Goal: Task Accomplishment & Management: Manage account settings

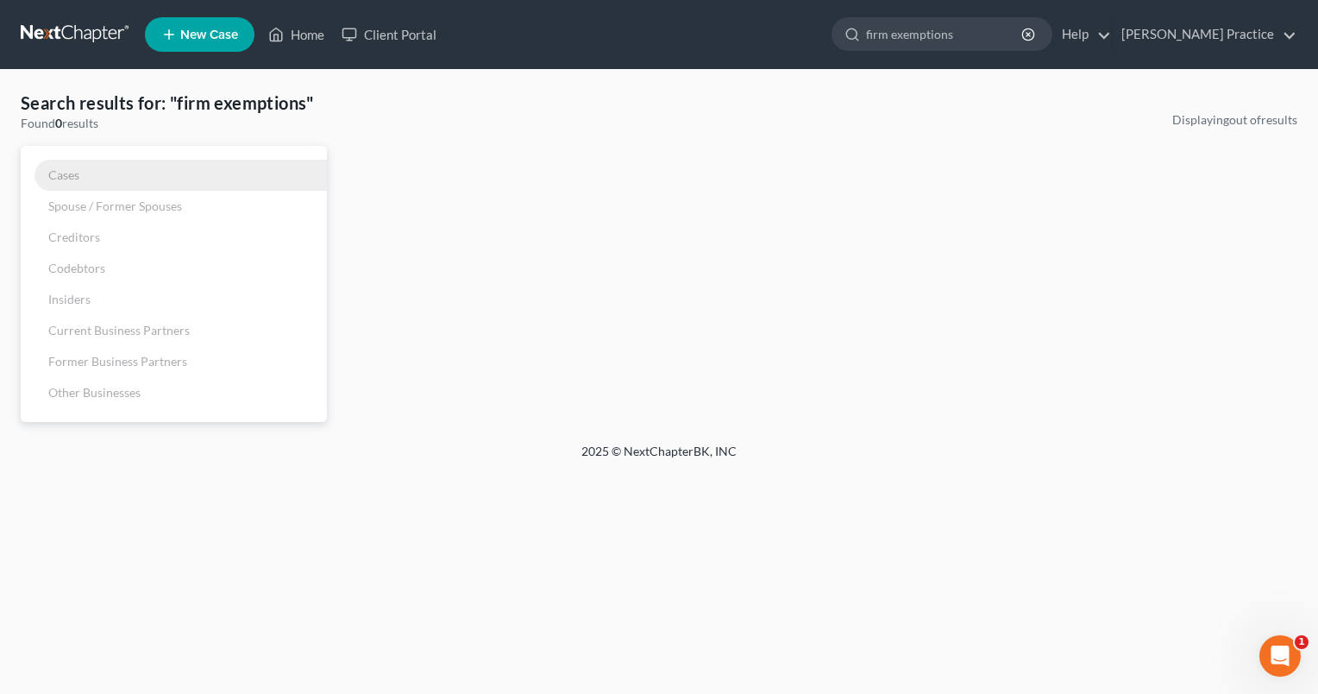
click at [71, 169] on span "Cases" at bounding box center [63, 174] width 31 height 15
click at [1035, 35] on icon "button" at bounding box center [1028, 35] width 14 height 14
click at [299, 38] on link "Home" at bounding box center [296, 34] width 73 height 31
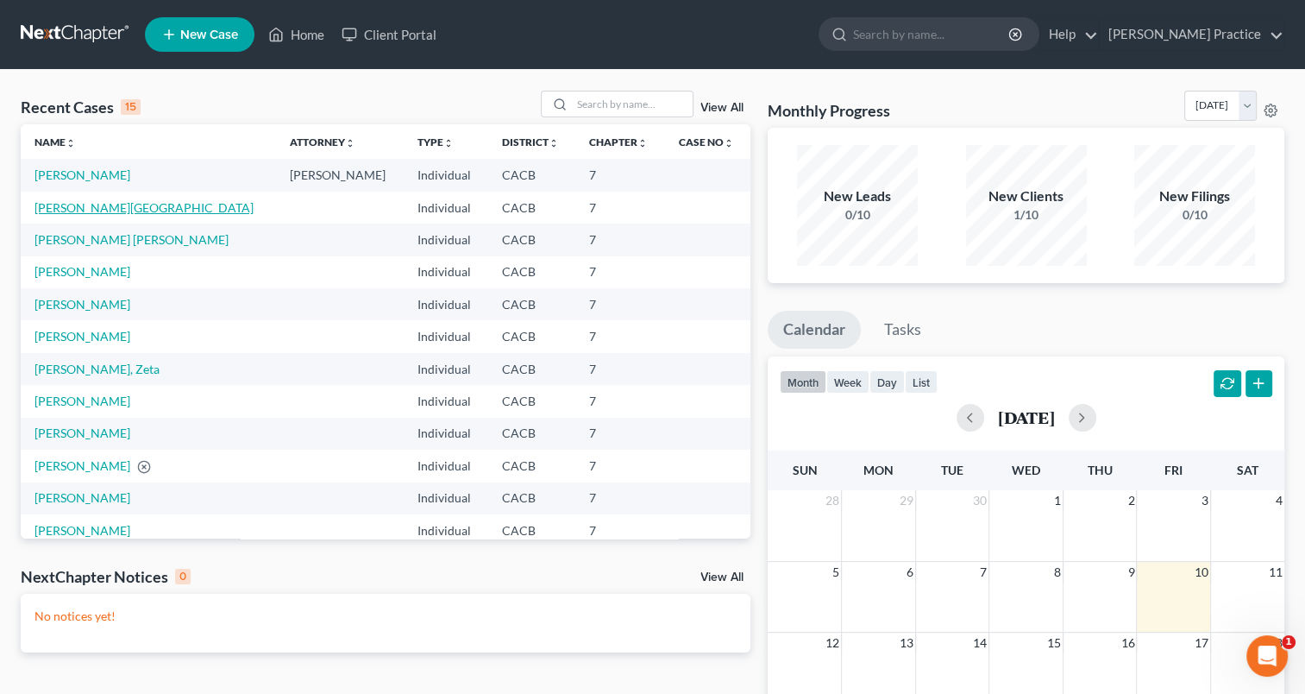
click at [97, 209] on link "[PERSON_NAME][GEOGRAPHIC_DATA]" at bounding box center [144, 207] width 219 height 15
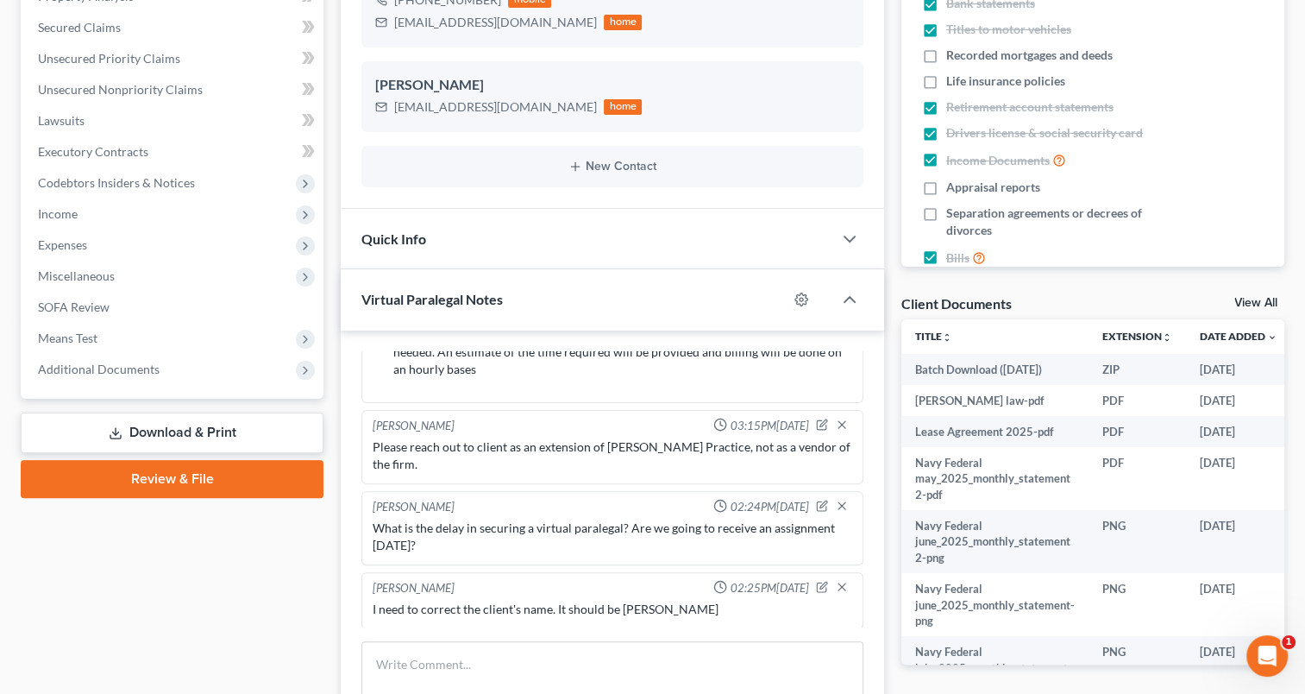
scroll to position [378, 0]
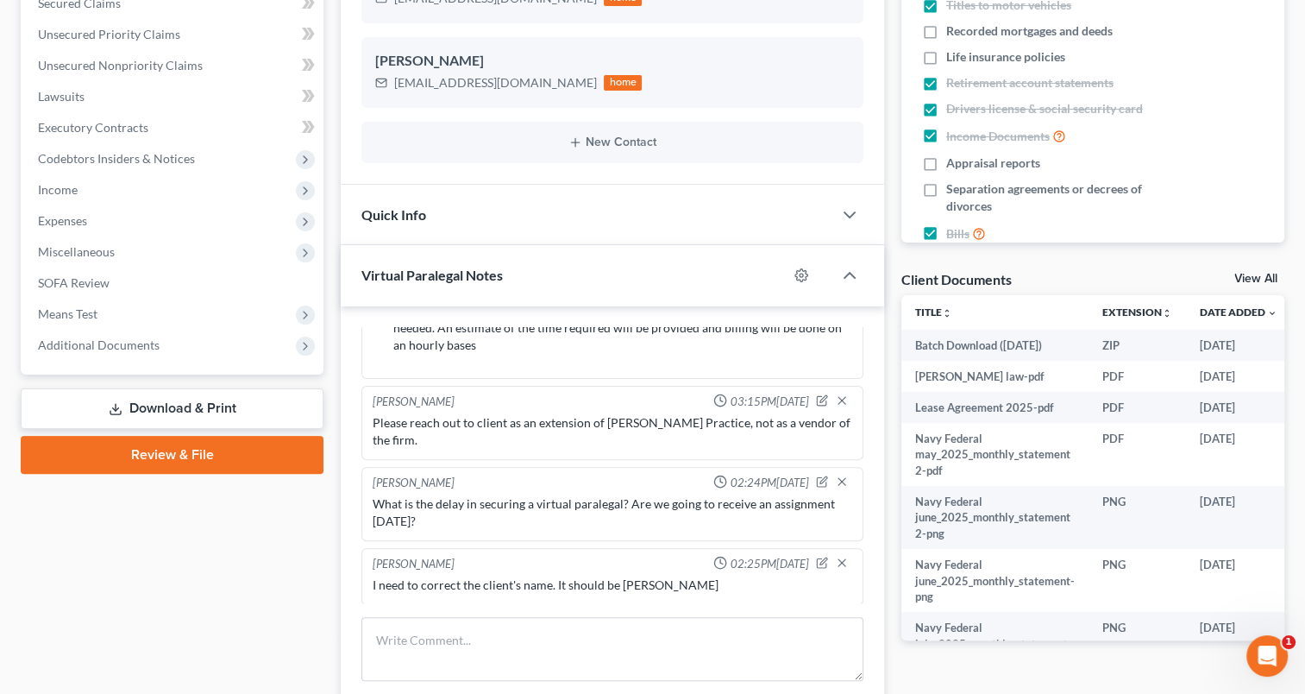
click at [1250, 276] on link "View All" at bounding box center [1256, 279] width 43 height 12
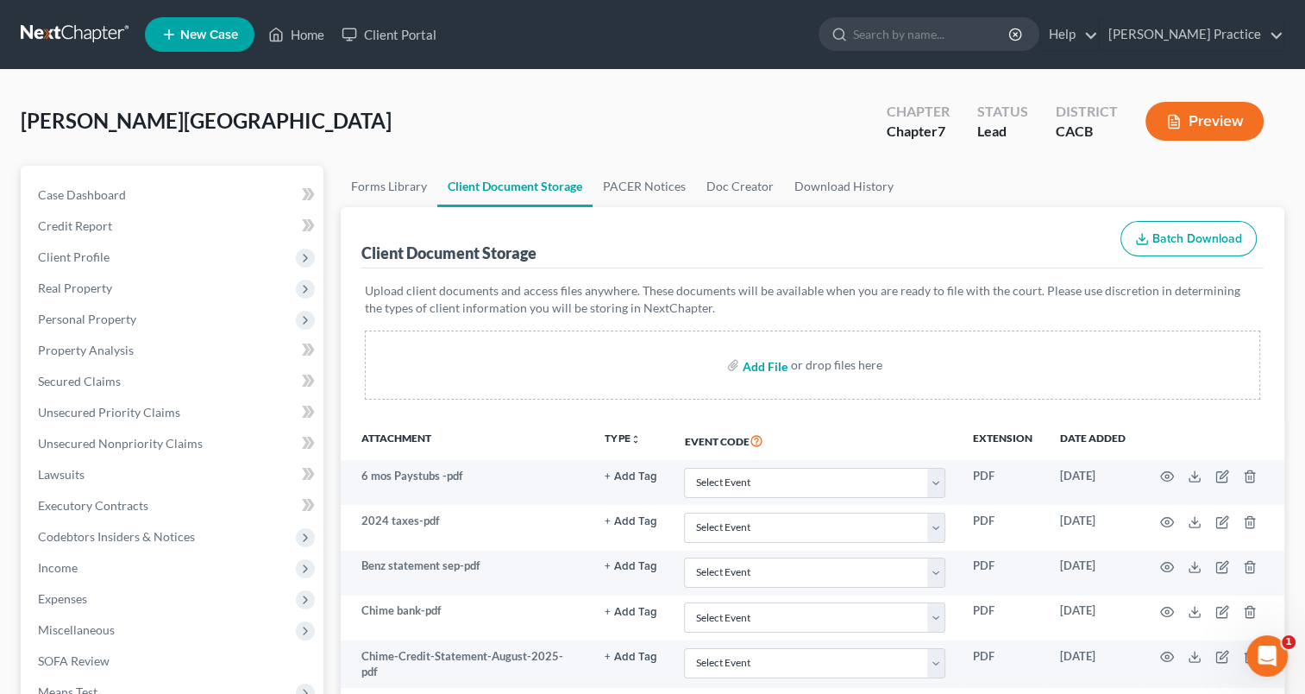
click at [748, 360] on input "file" at bounding box center [763, 364] width 41 height 31
click at [766, 364] on input "file" at bounding box center [763, 364] width 41 height 31
type input "C:\fakepath\CCC.png"
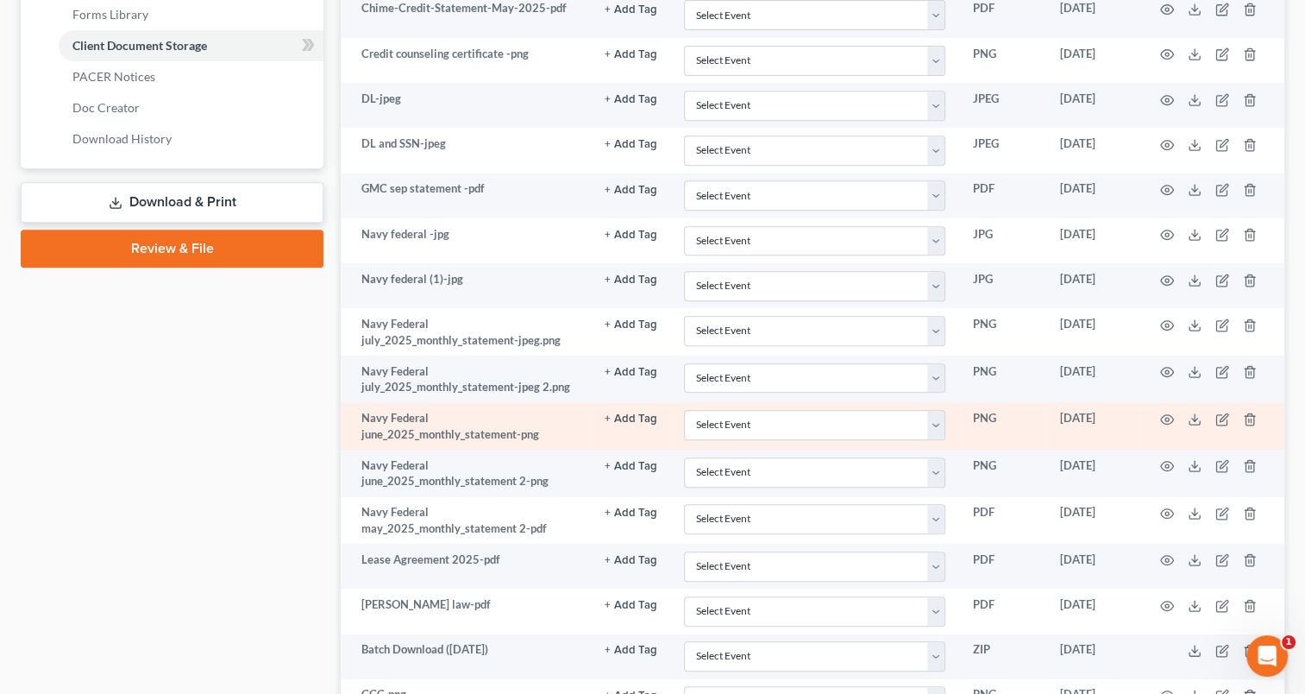
scroll to position [742, 0]
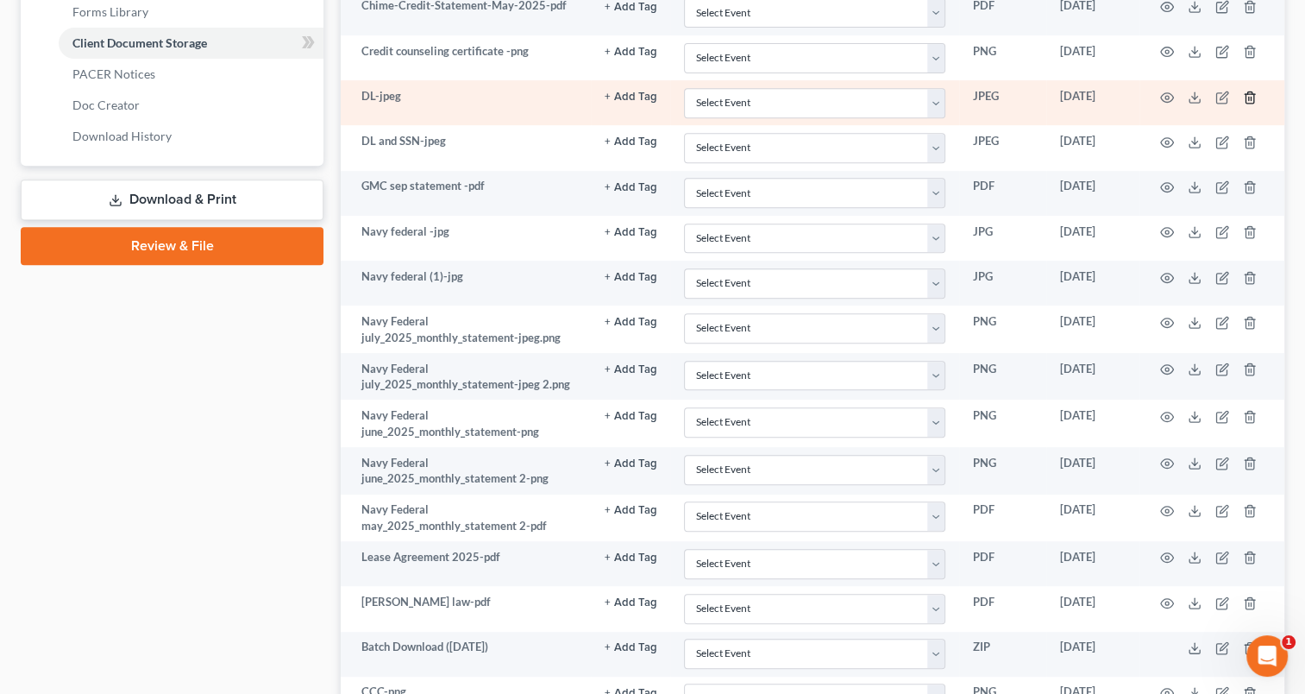
click at [1247, 94] on icon "button" at bounding box center [1250, 98] width 14 height 14
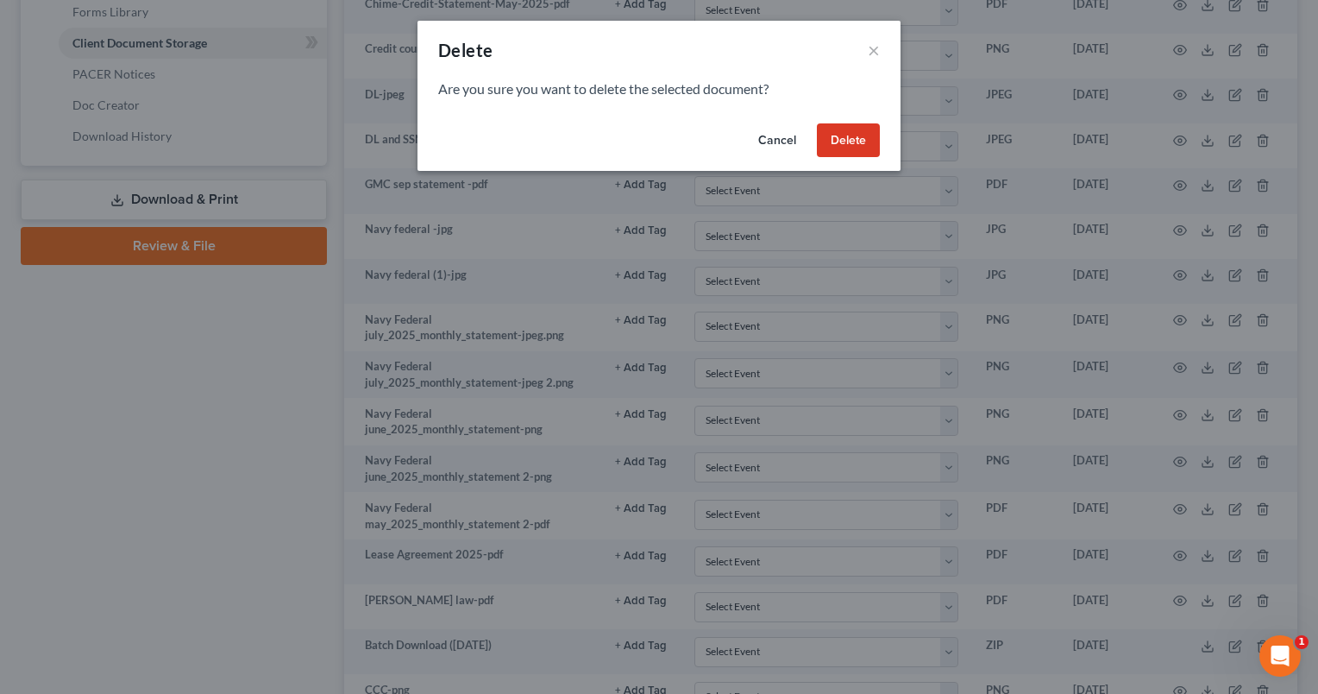
click at [830, 144] on button "Delete" at bounding box center [848, 140] width 63 height 35
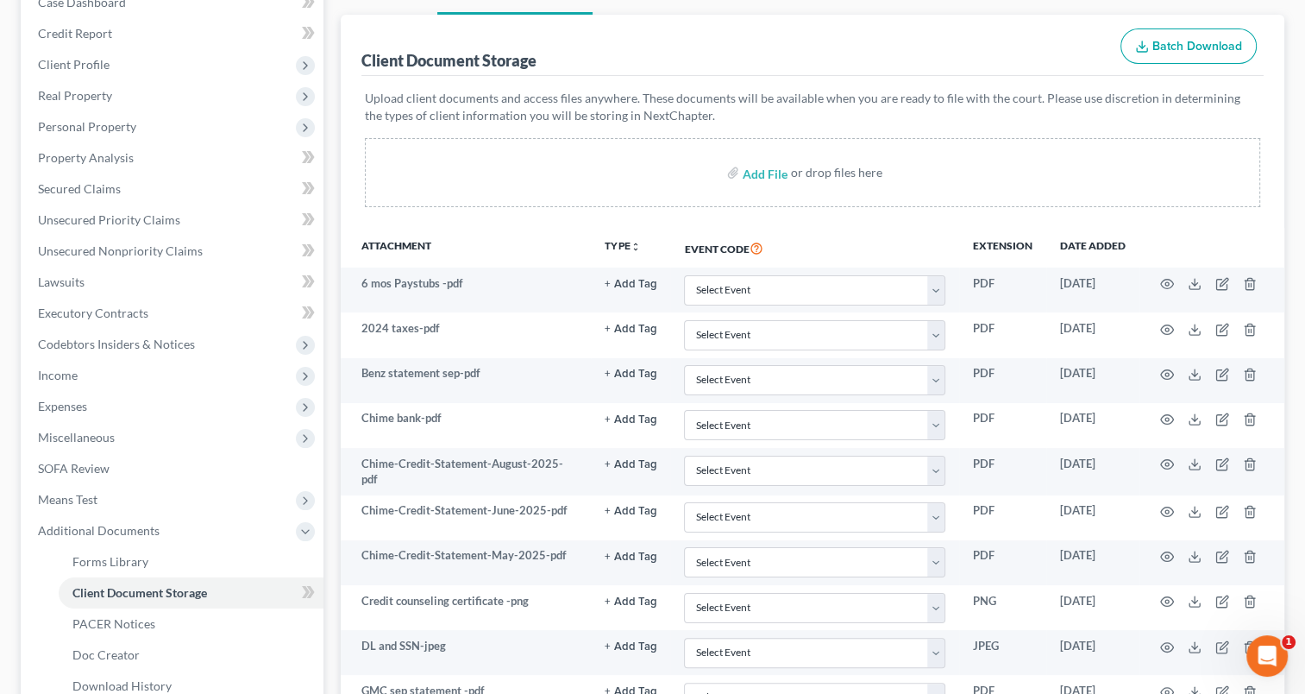
scroll to position [190, 0]
click at [761, 172] on input "file" at bounding box center [763, 175] width 41 height 31
